Goal: Task Accomplishment & Management: Manage account settings

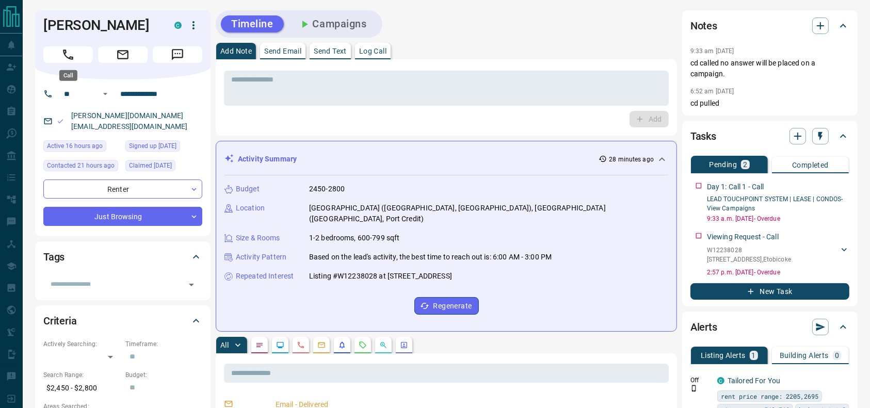
click at [84, 52] on button "Call" at bounding box center [68, 54] width 50 height 17
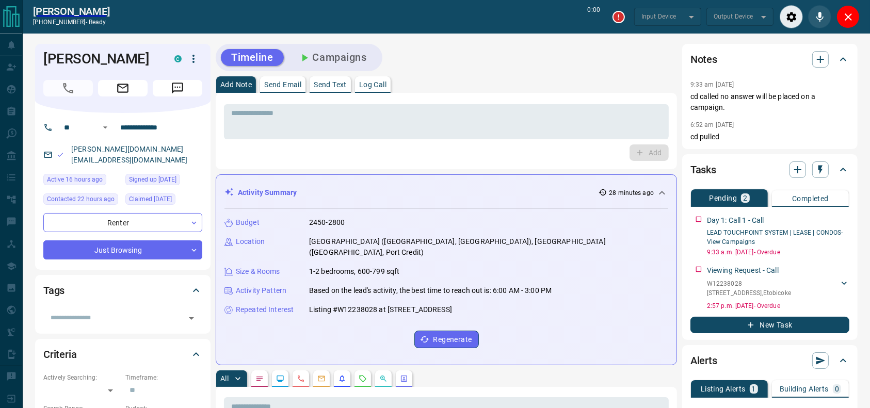
type input "*******"
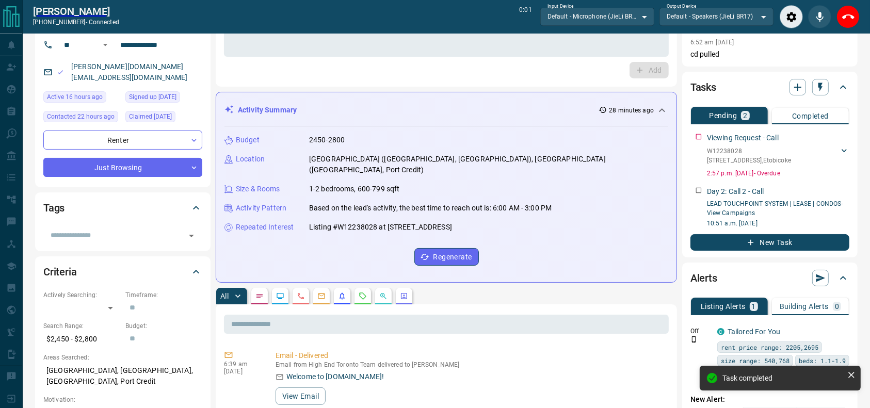
scroll to position [83, 0]
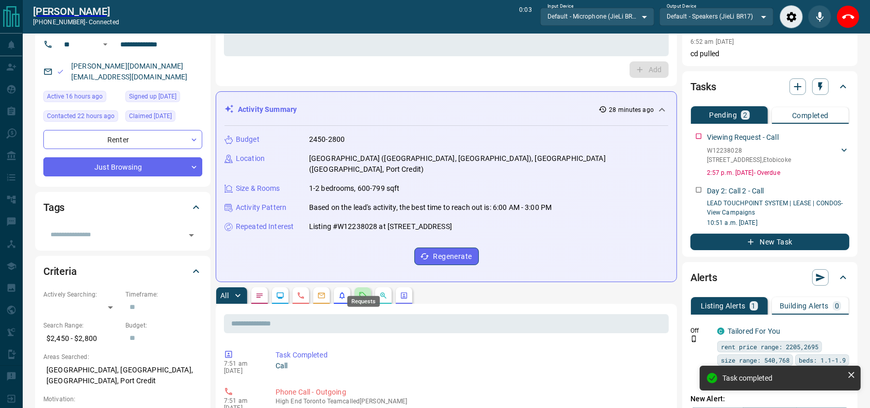
click at [364, 292] on icon "Requests" at bounding box center [363, 296] width 8 height 8
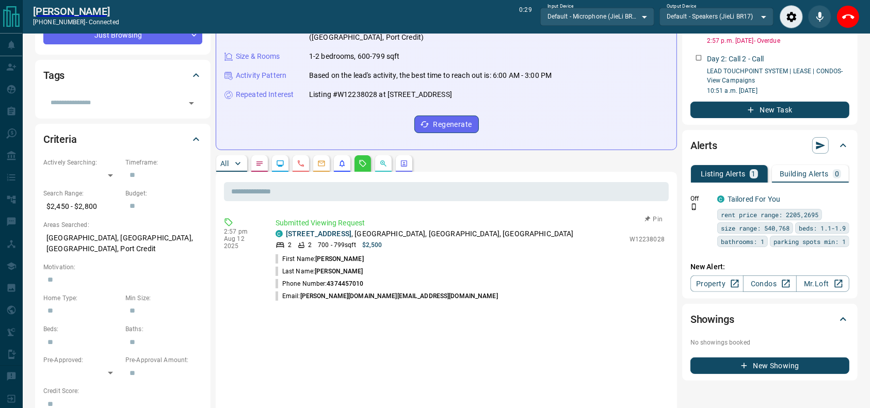
scroll to position [234, 0]
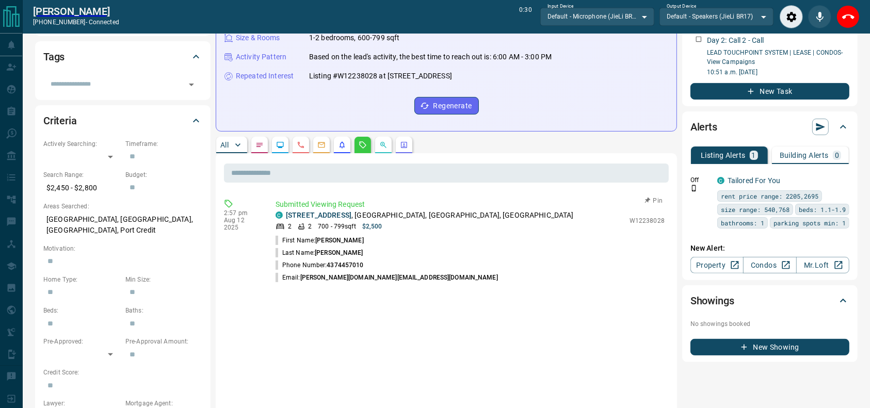
click at [410, 199] on p "Submitted Viewing Request" at bounding box center [470, 204] width 389 height 11
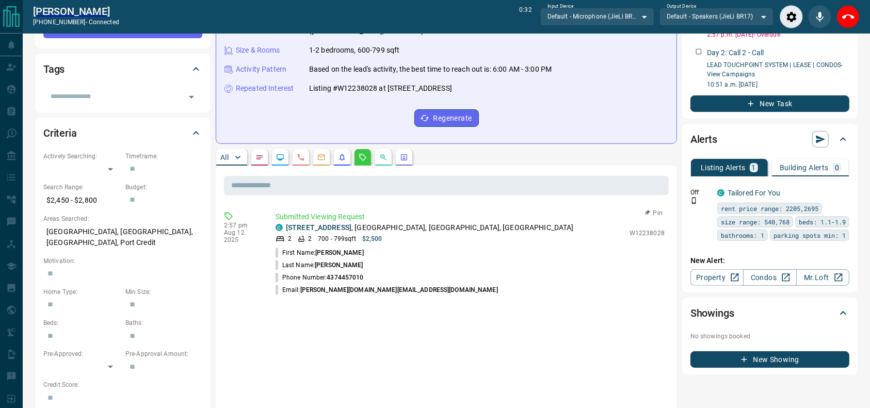
scroll to position [216, 0]
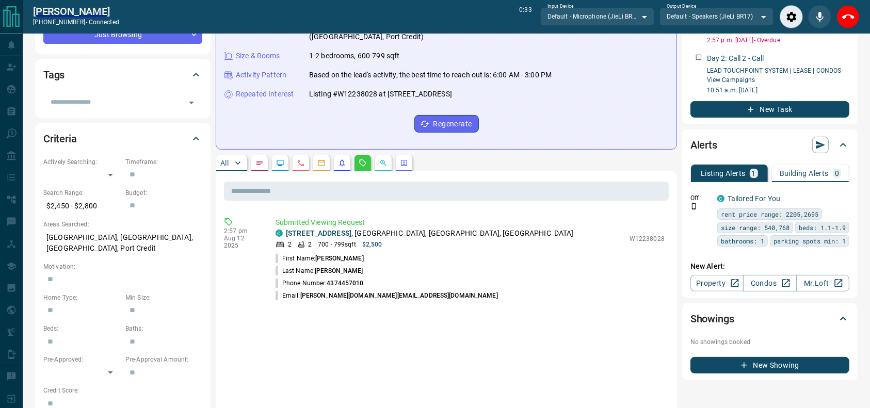
click at [516, 131] on div "Activity Summary 29 minutes ago Budget 2450-2800 Location [GEOGRAPHIC_DATA] ([G…" at bounding box center [446, 54] width 461 height 191
click at [568, 114] on div "Budget 2450-2800 Location [GEOGRAPHIC_DATA] ([GEOGRAPHIC_DATA]), [GEOGRAPHIC_DA…" at bounding box center [446, 67] width 444 height 148
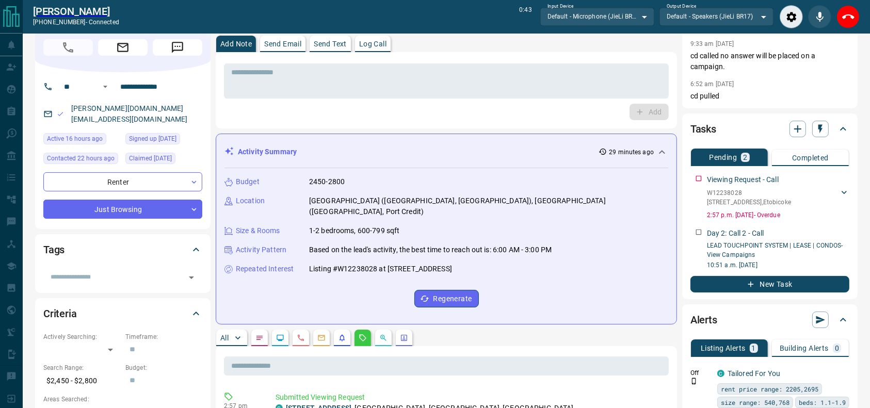
scroll to position [0, 0]
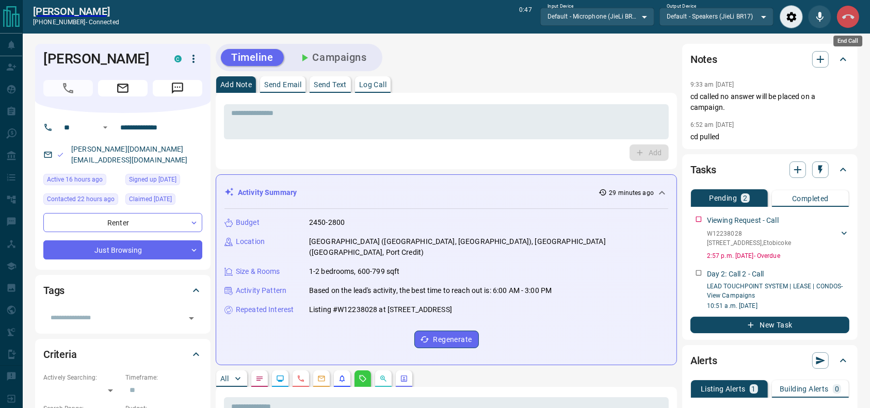
click at [838, 13] on button "End Call" at bounding box center [847, 16] width 23 height 23
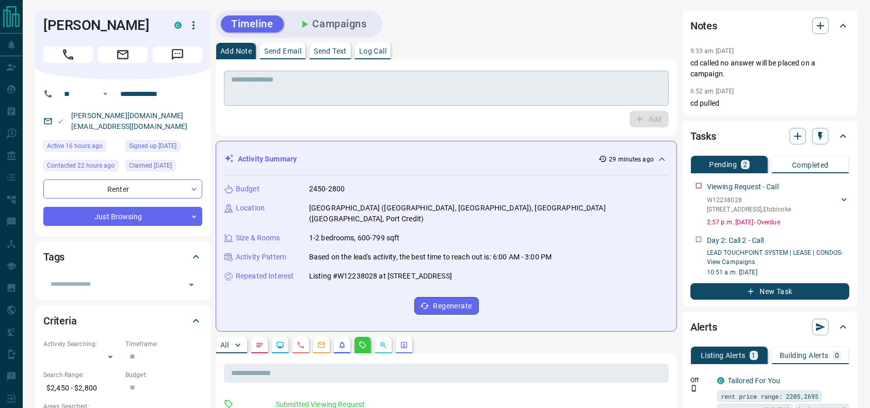
click at [518, 76] on textarea at bounding box center [446, 88] width 430 height 26
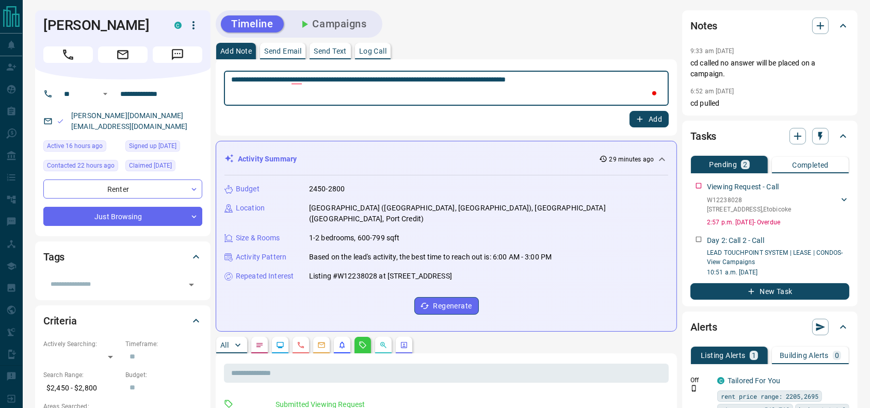
type textarea "**********"
click at [640, 120] on icon "button" at bounding box center [640, 120] width 6 height 6
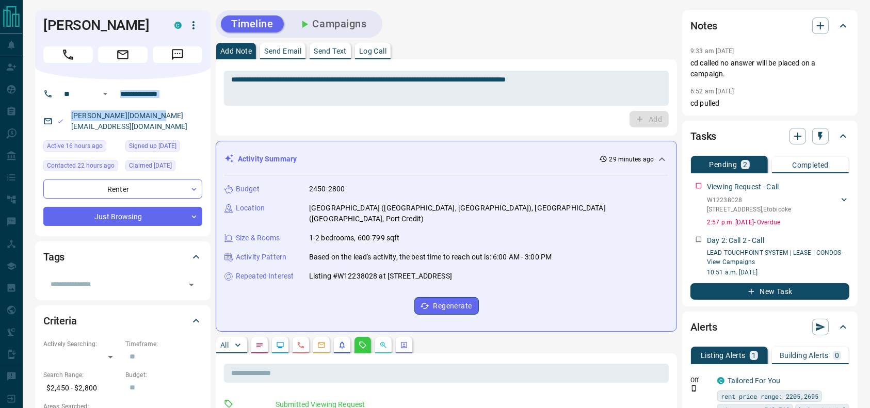
drag, startPoint x: 181, startPoint y: 111, endPoint x: 74, endPoint y: 104, distance: 107.0
click at [74, 104] on div "**********" at bounding box center [122, 157] width 175 height 157
click at [198, 115] on div "[PERSON_NAME][DOMAIN_NAME][EMAIL_ADDRESS][DOMAIN_NAME]" at bounding box center [122, 121] width 159 height 28
drag, startPoint x: 174, startPoint y: 118, endPoint x: 68, endPoint y: 114, distance: 106.4
click at [68, 114] on div "[PERSON_NAME][DOMAIN_NAME][EMAIL_ADDRESS][DOMAIN_NAME]" at bounding box center [122, 121] width 159 height 28
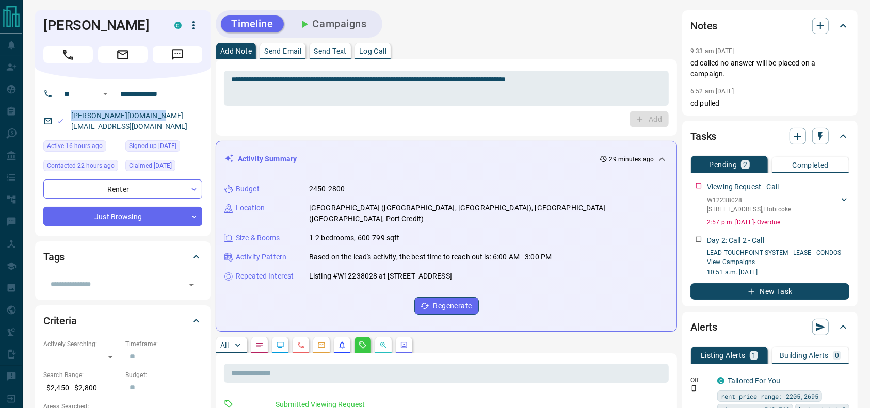
copy link "[PERSON_NAME][DOMAIN_NAME][EMAIL_ADDRESS][DOMAIN_NAME]"
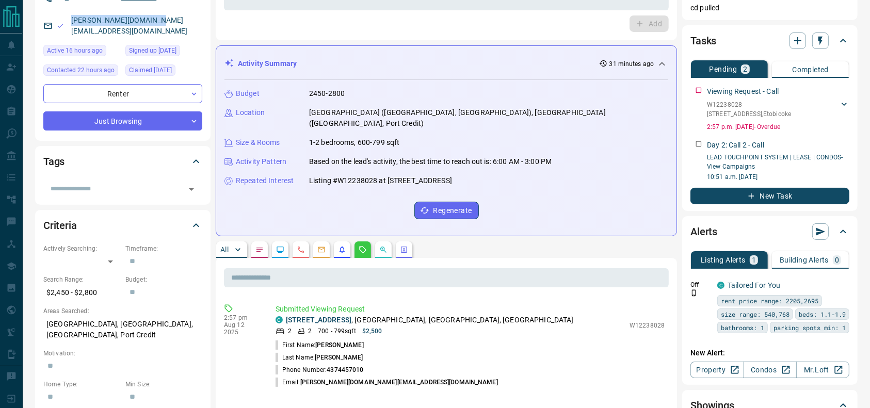
scroll to position [96, 0]
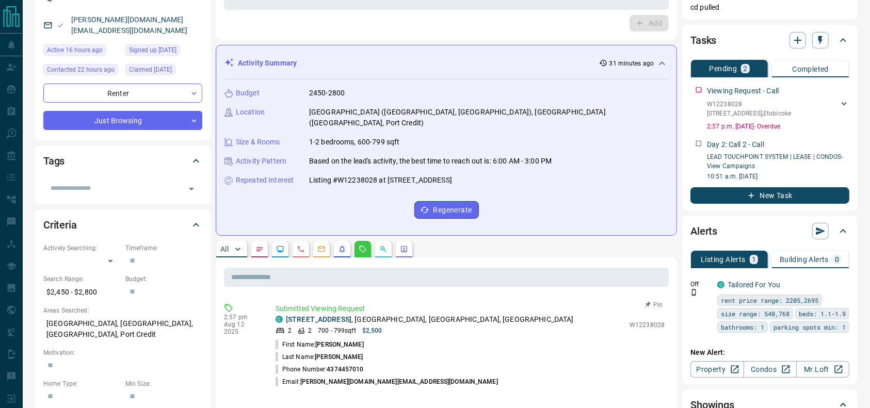
click at [448, 314] on p "[STREET_ADDRESS]" at bounding box center [430, 319] width 288 height 11
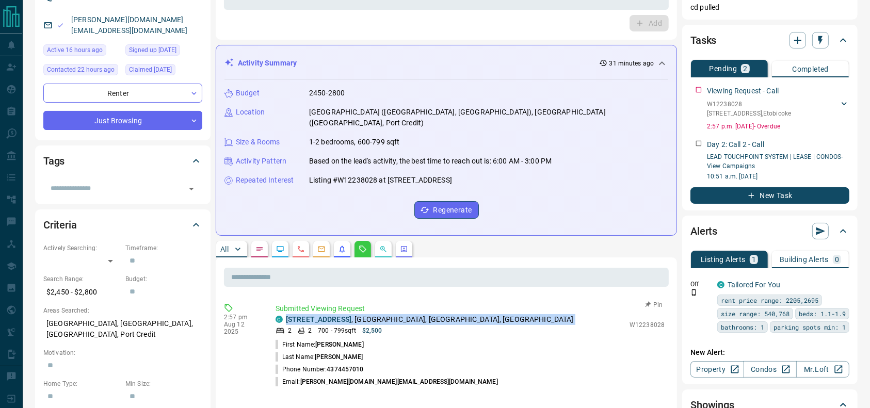
click at [448, 314] on p "[STREET_ADDRESS]" at bounding box center [430, 319] width 288 height 11
copy div "[STREET_ADDRESS]"
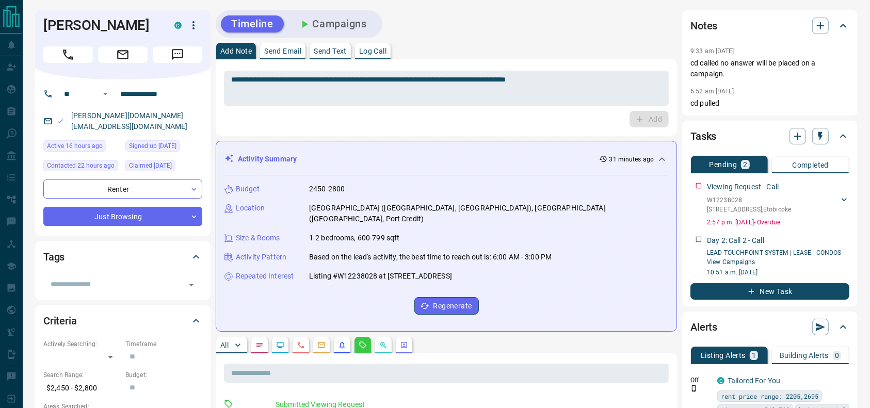
click at [268, 337] on button "button" at bounding box center [259, 345] width 17 height 17
click at [116, 42] on div at bounding box center [122, 52] width 159 height 21
click at [117, 33] on h1 "[PERSON_NAME]" at bounding box center [101, 25] width 116 height 17
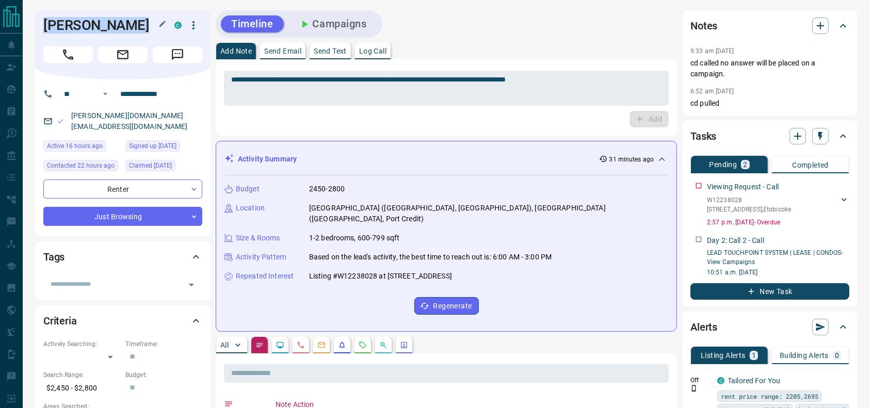
click at [117, 33] on h1 "[PERSON_NAME]" at bounding box center [101, 25] width 116 height 17
copy div "[PERSON_NAME] C"
click at [135, 93] on input "**********" at bounding box center [156, 94] width 80 height 17
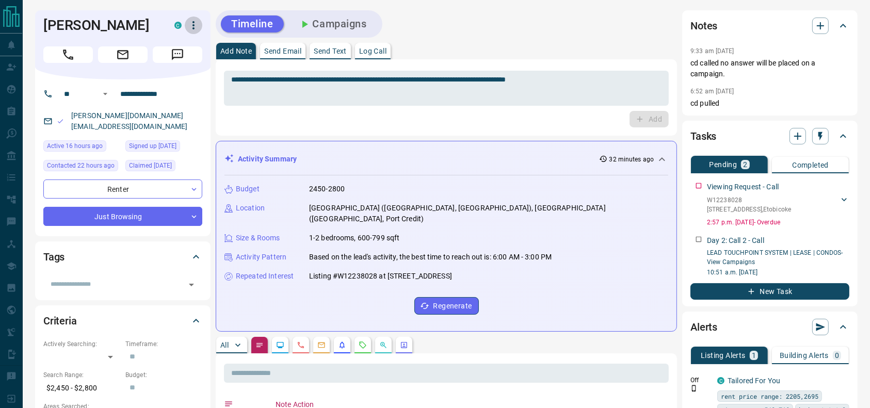
click at [191, 27] on icon "button" at bounding box center [193, 25] width 12 height 12
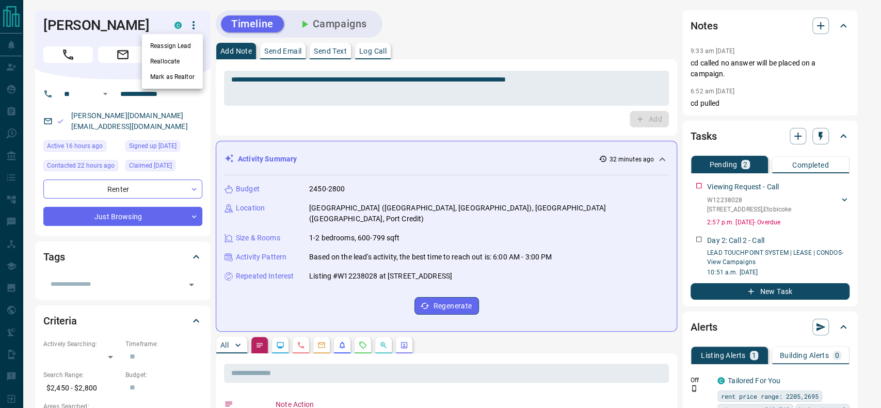
click at [176, 49] on li "Reassign Lead" at bounding box center [172, 45] width 61 height 15
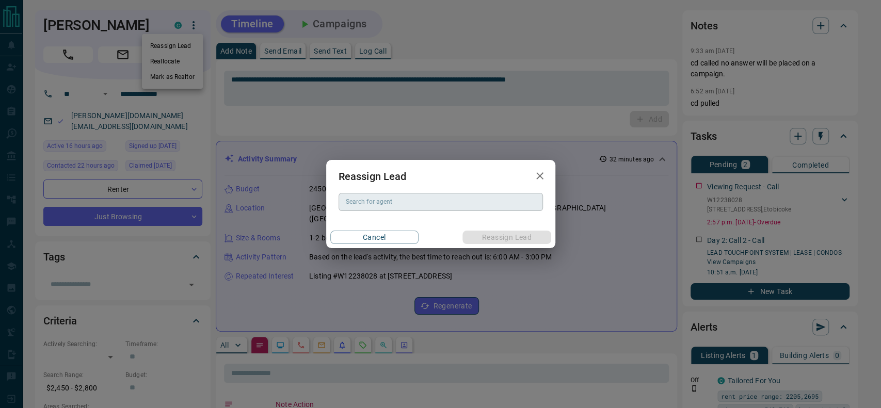
click at [368, 196] on div "Search for agent Search for agent" at bounding box center [440, 202] width 204 height 18
click at [384, 221] on li "[PERSON_NAME]" at bounding box center [440, 222] width 204 height 15
type input "**********"
click at [491, 233] on button "Reassign Lead" at bounding box center [506, 237] width 88 height 13
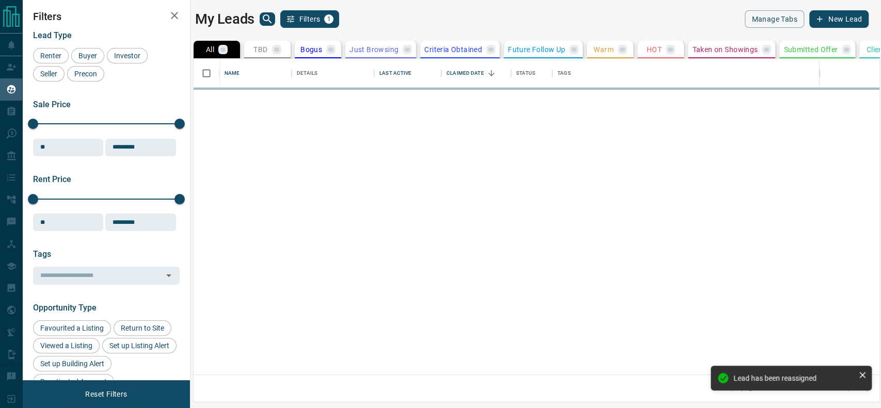
scroll to position [305, 675]
